Goal: Check status: Check status

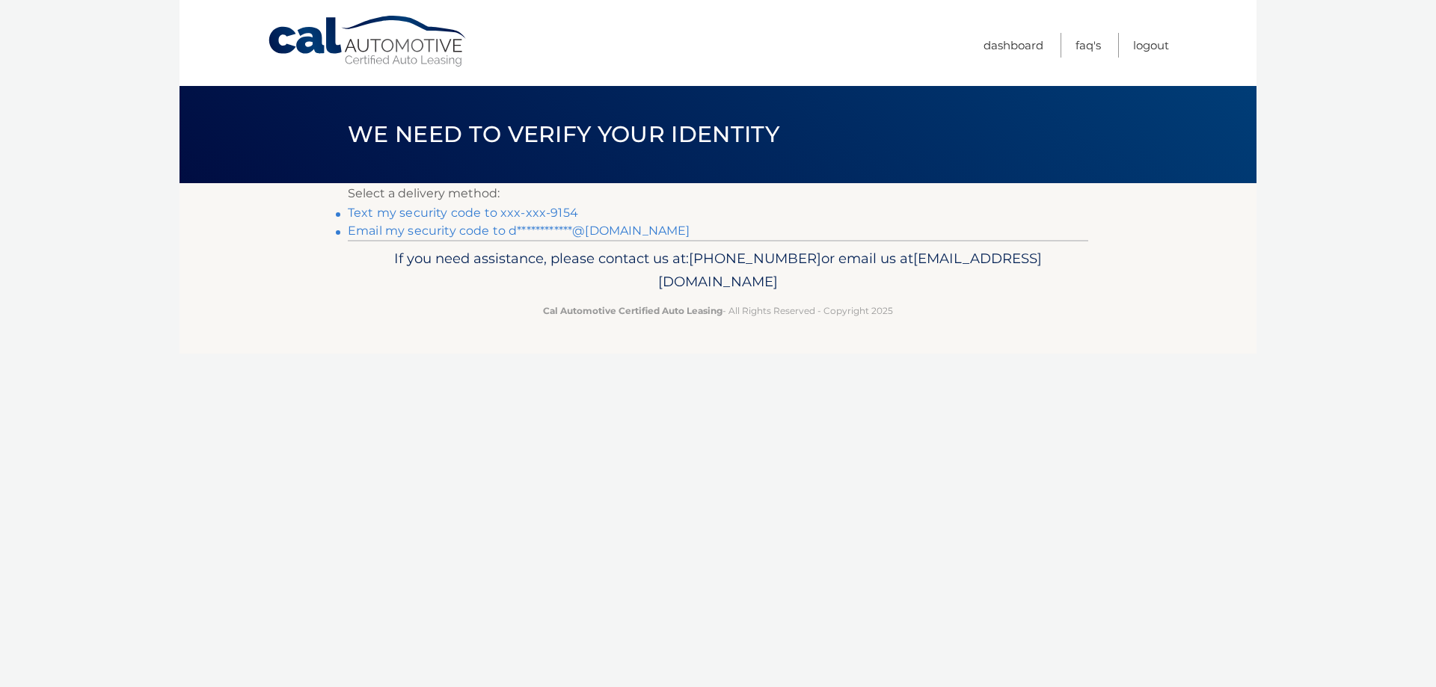
click at [409, 214] on link "Text my security code to xxx-xxx-9154" at bounding box center [463, 213] width 230 height 14
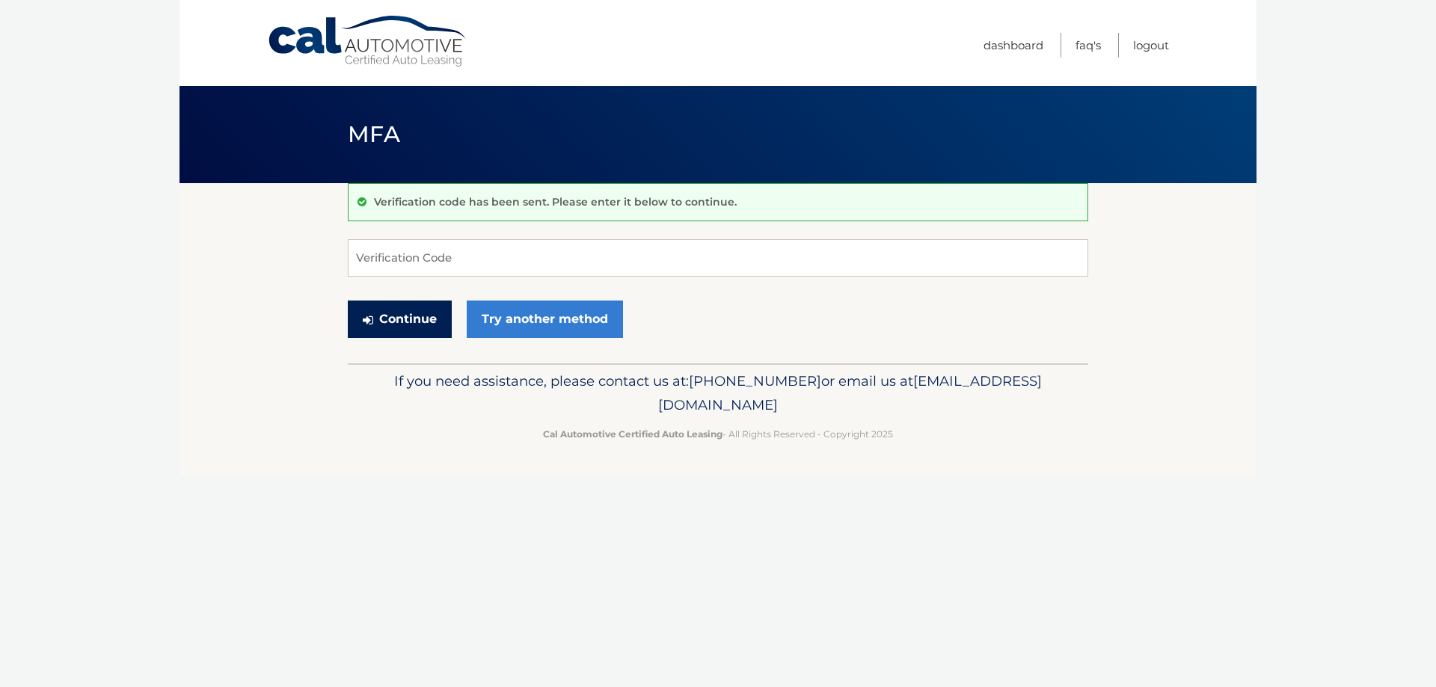
click at [398, 325] on button "Continue" at bounding box center [400, 319] width 104 height 37
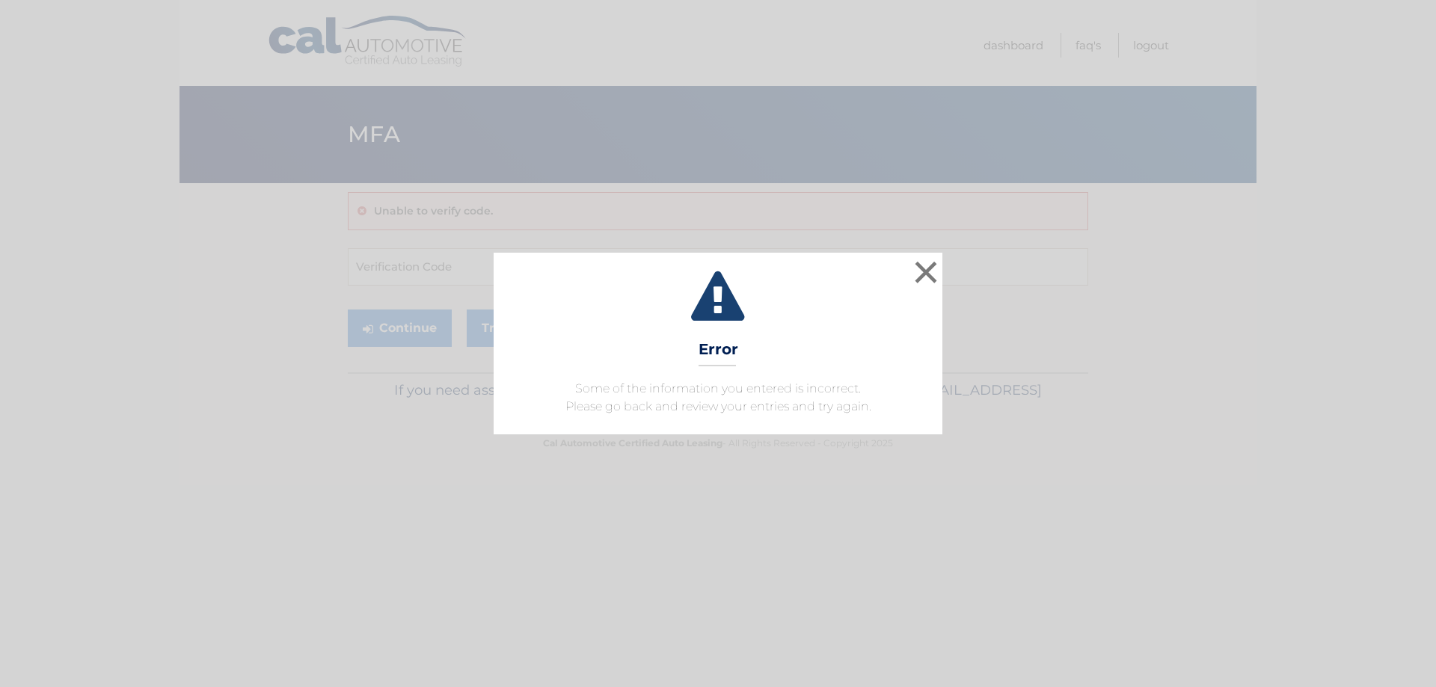
click at [943, 275] on div "× Error Some of the information you entered is incorrect. Please go back and re…" at bounding box center [718, 343] width 1424 height 181
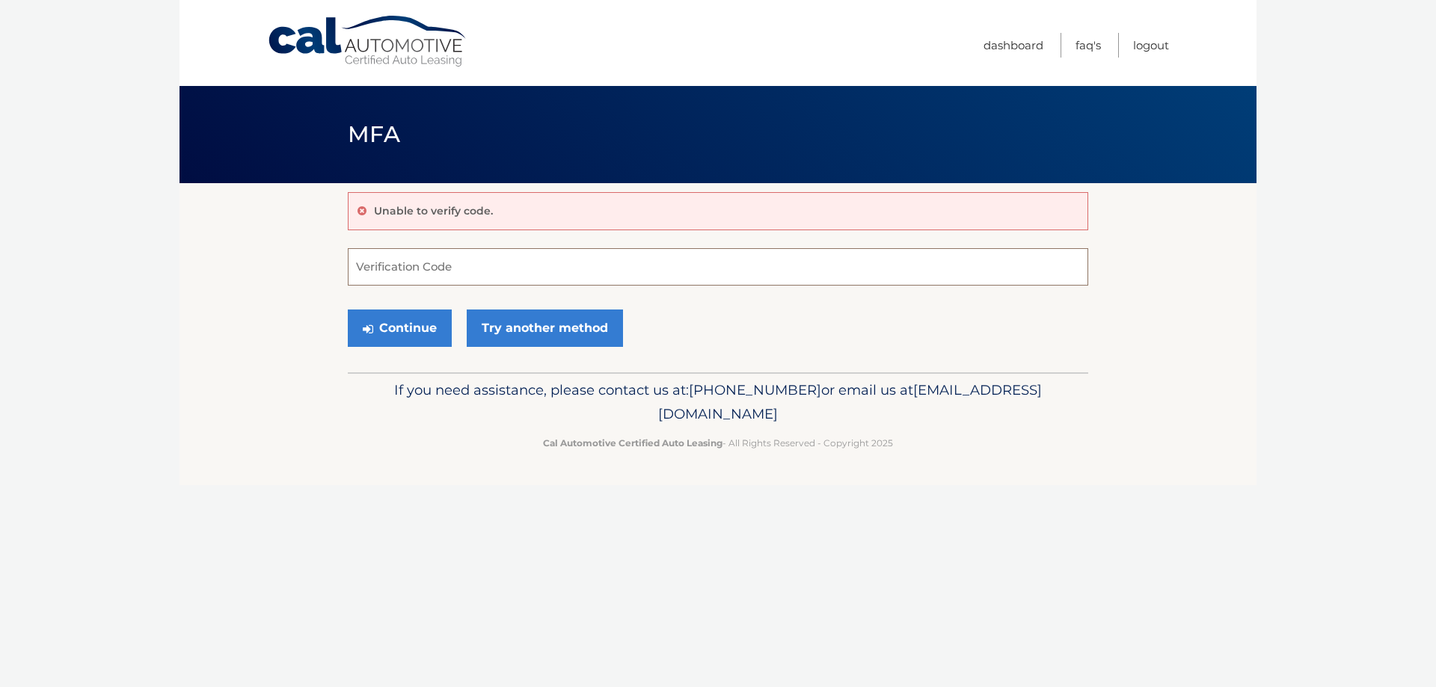
click at [515, 274] on input "Verification Code" at bounding box center [718, 266] width 740 height 37
type input "924451"
click at [411, 329] on button "Continue" at bounding box center [400, 328] width 104 height 37
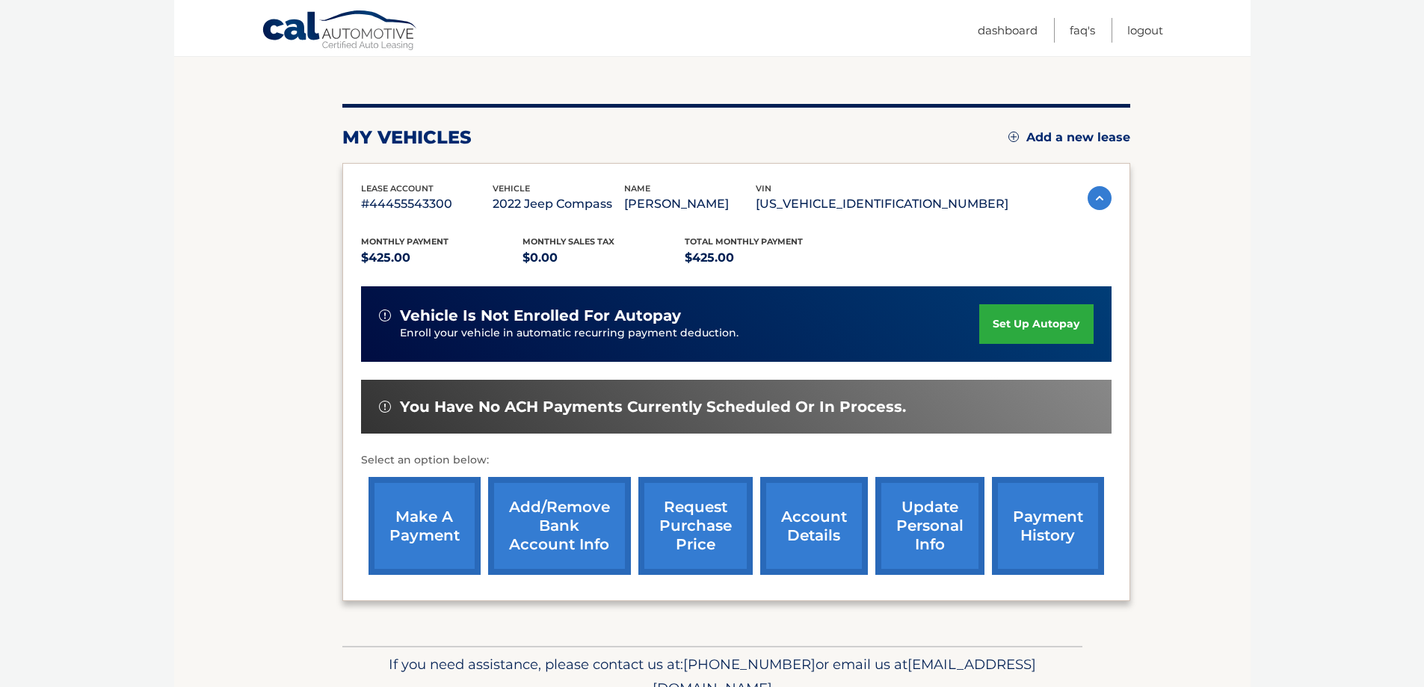
scroll to position [150, 0]
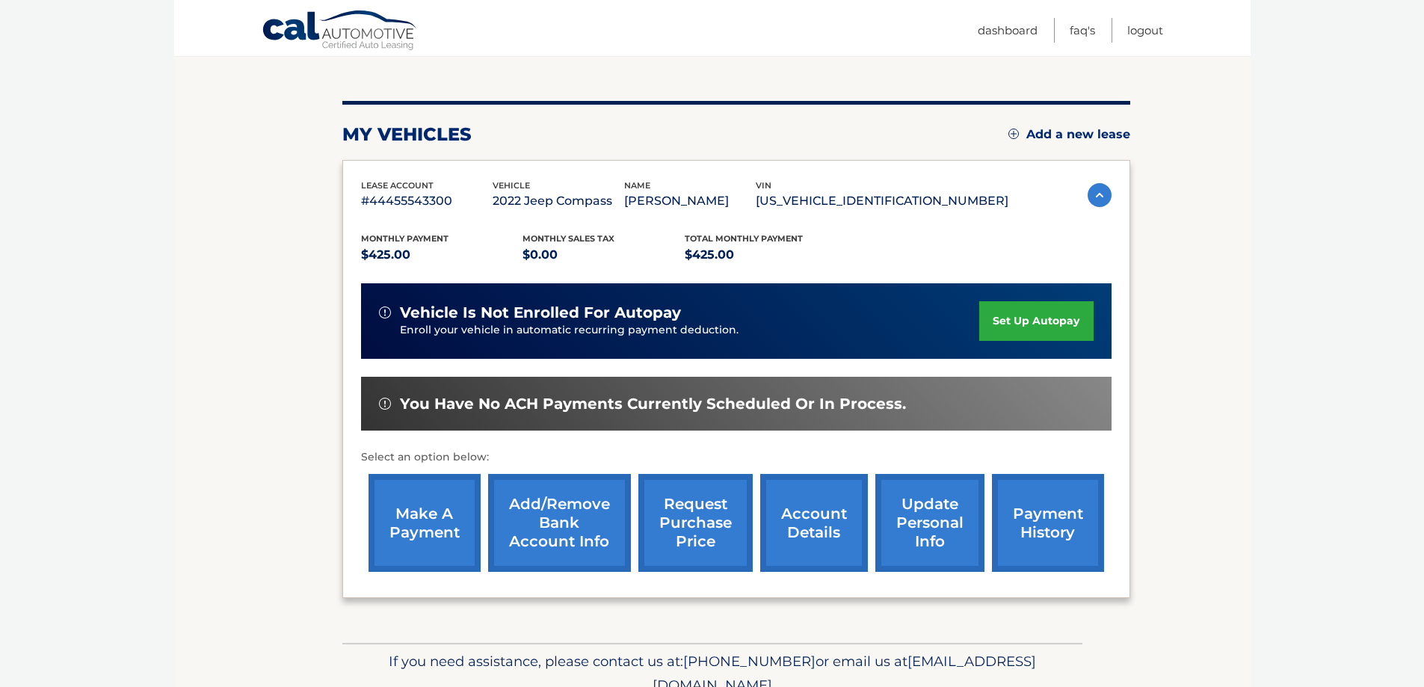
click at [1055, 530] on link "payment history" at bounding box center [1048, 523] width 112 height 98
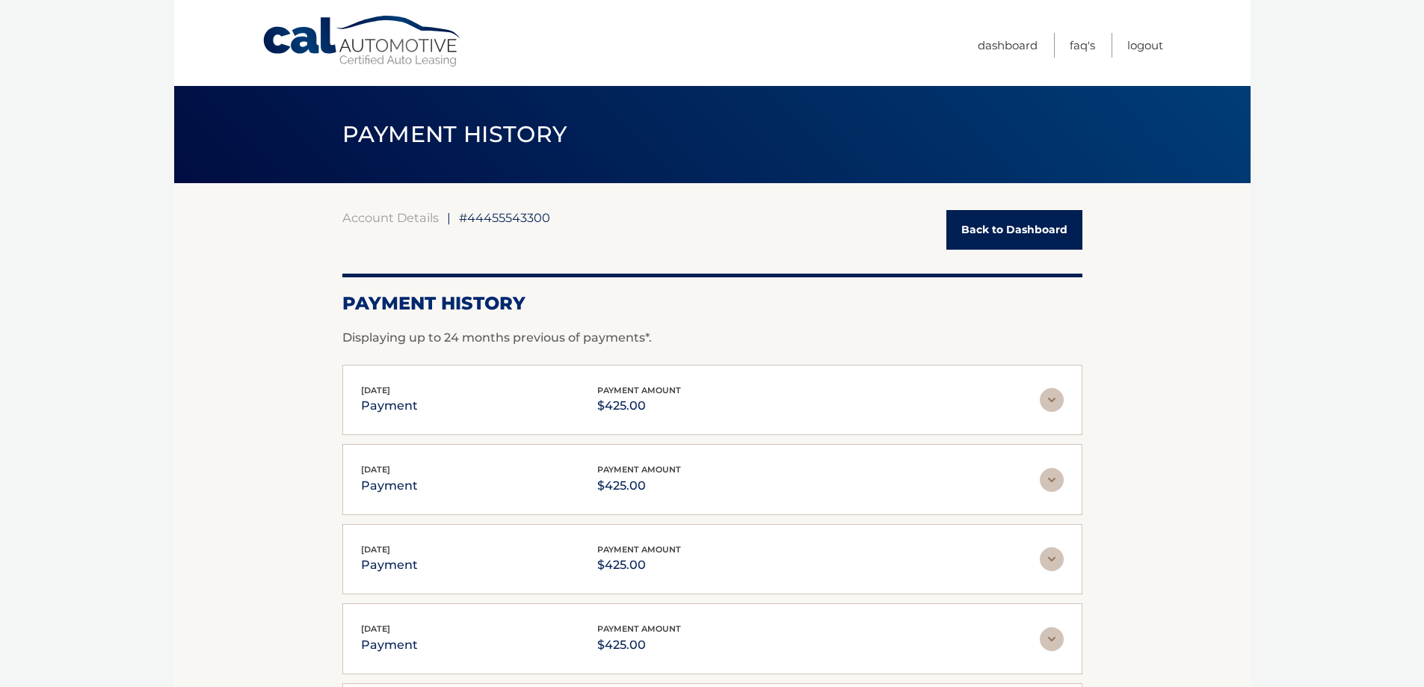
click at [977, 226] on link "Back to Dashboard" at bounding box center [1015, 230] width 136 height 40
